Goal: Task Accomplishment & Management: Complete application form

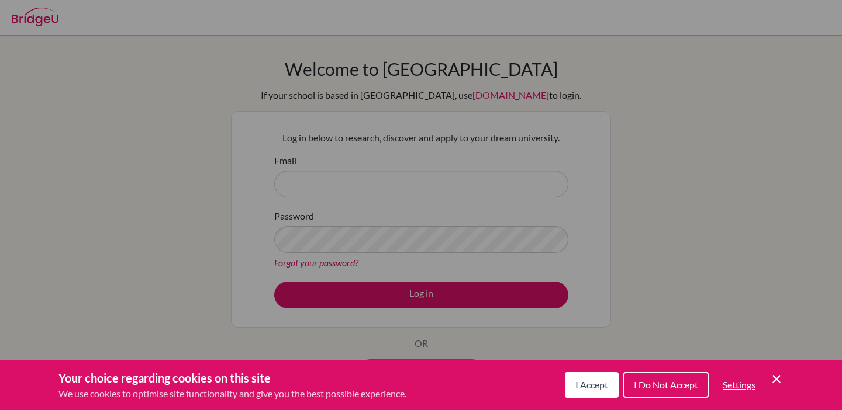
click at [586, 377] on button "I Accept" at bounding box center [592, 385] width 54 height 26
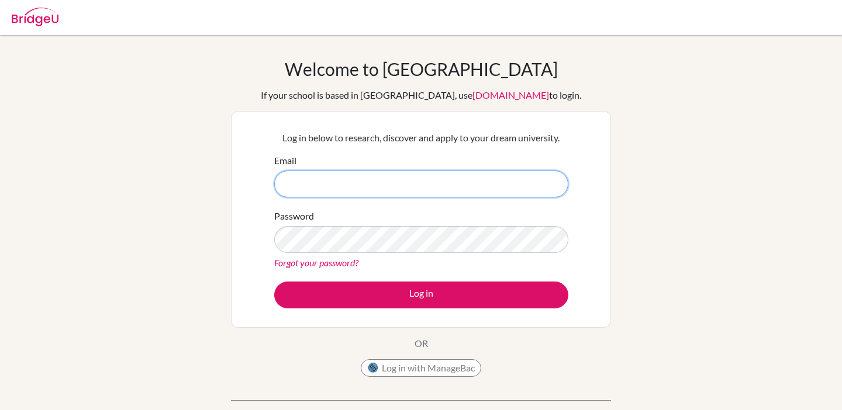
click at [478, 186] on input "Email" at bounding box center [421, 184] width 294 height 27
type input "[EMAIL_ADDRESS][DOMAIN_NAME]"
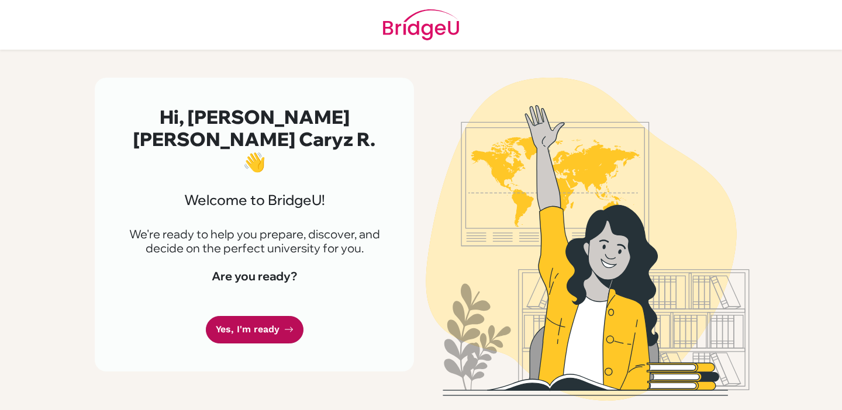
click at [274, 316] on link "Yes, I'm ready" at bounding box center [255, 329] width 98 height 27
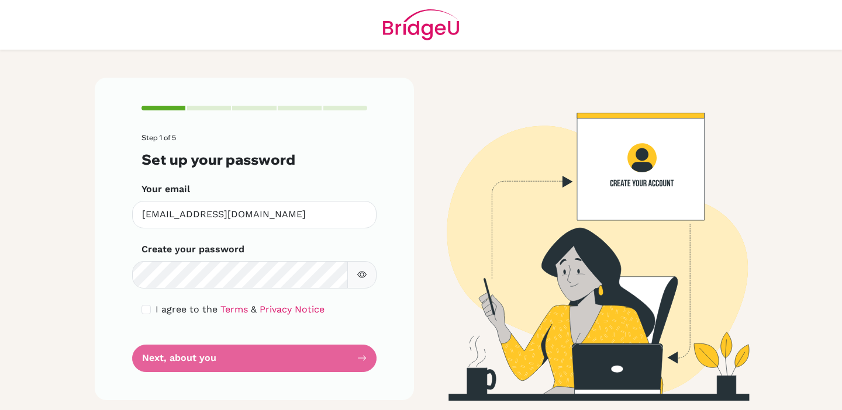
click at [139, 307] on div "Step 1 of 5 Set up your password Your email [EMAIL_ADDRESS][DOMAIN_NAME] Invali…" at bounding box center [254, 239] width 319 height 322
click at [146, 307] on input "checkbox" at bounding box center [145, 309] width 9 height 9
checkbox input "true"
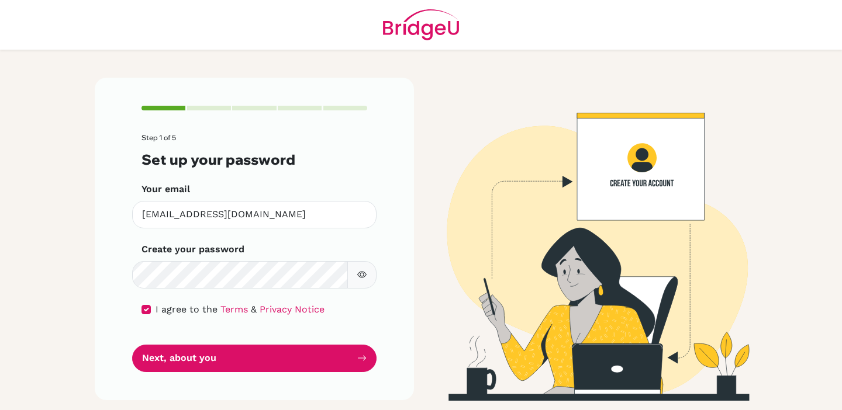
click at [364, 275] on icon "button" at bounding box center [362, 275] width 4 height 4
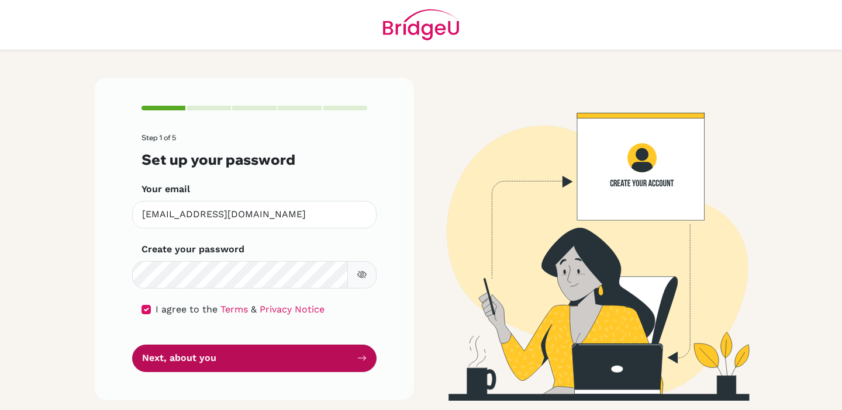
click at [316, 353] on button "Next, about you" at bounding box center [254, 358] width 244 height 27
